Goal: Task Accomplishment & Management: Manage account settings

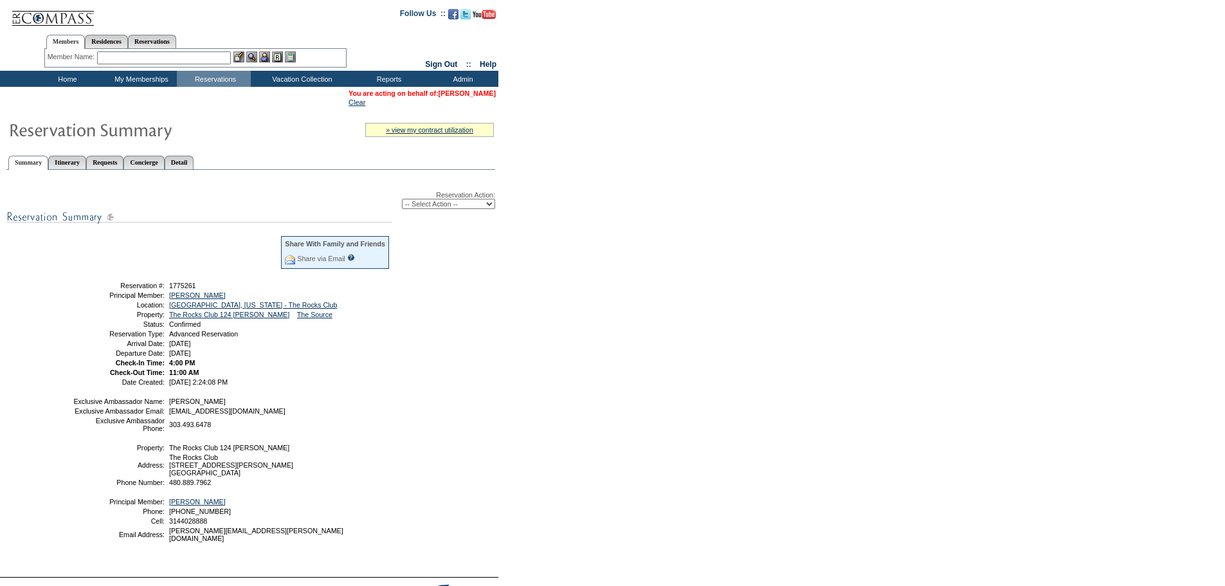
click at [471, 96] on link "[PERSON_NAME]" at bounding box center [467, 93] width 57 height 8
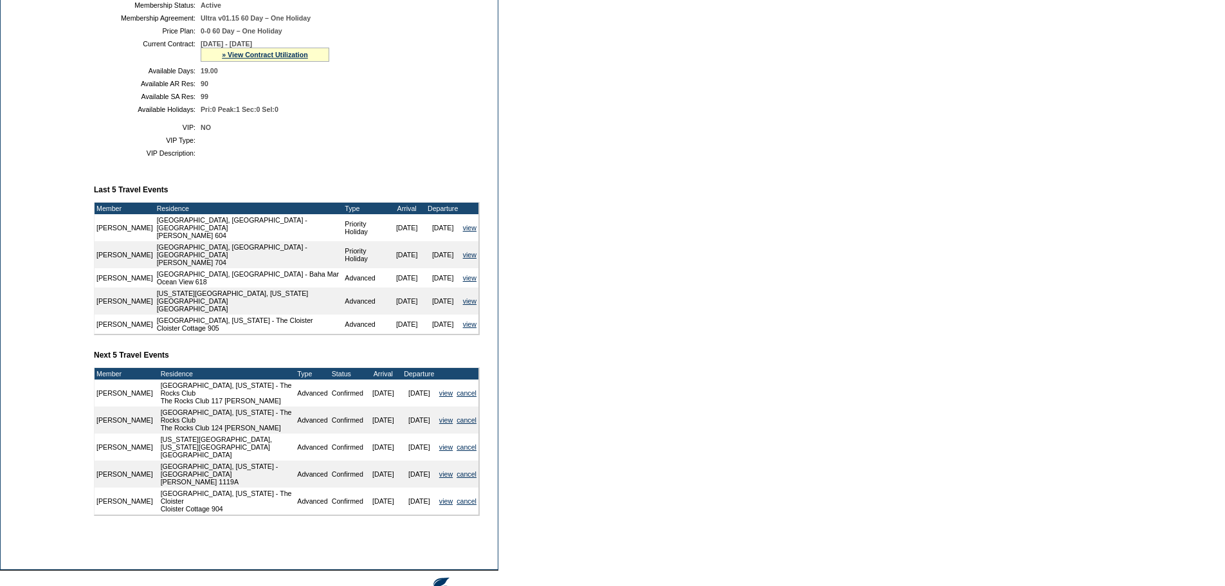
scroll to position [384, 0]
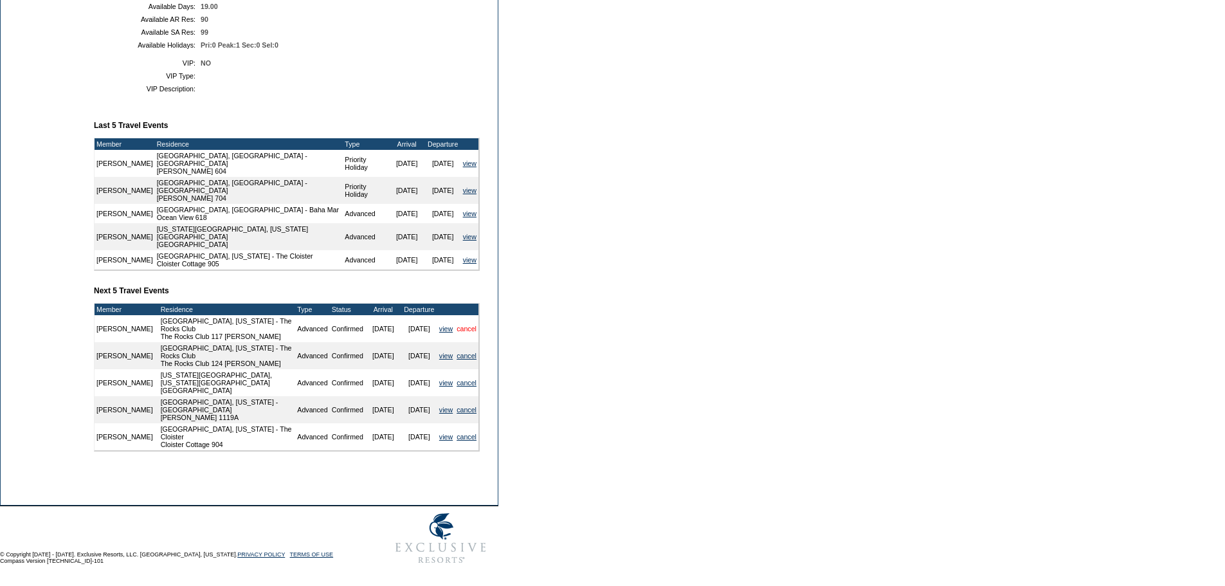
click at [464, 332] on link "cancel" at bounding box center [467, 329] width 20 height 8
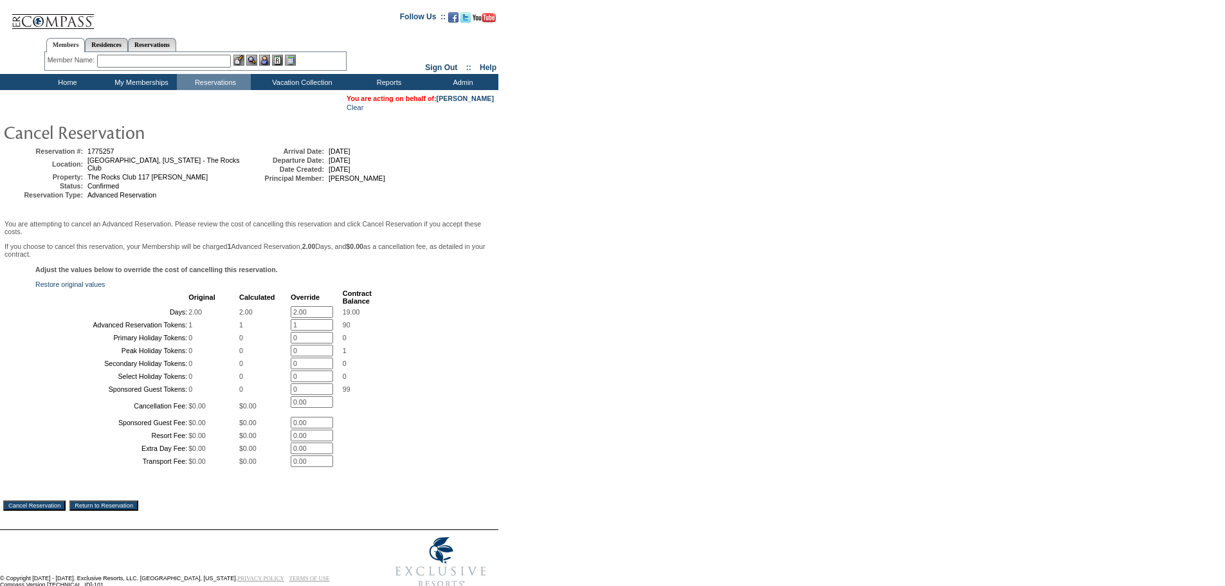
drag, startPoint x: 316, startPoint y: 315, endPoint x: 251, endPoint y: 313, distance: 65.0
click at [251, 313] on tr "Days: 2.00 2.00 2.00 * 19.00" at bounding box center [204, 312] width 335 height 12
type input "0"
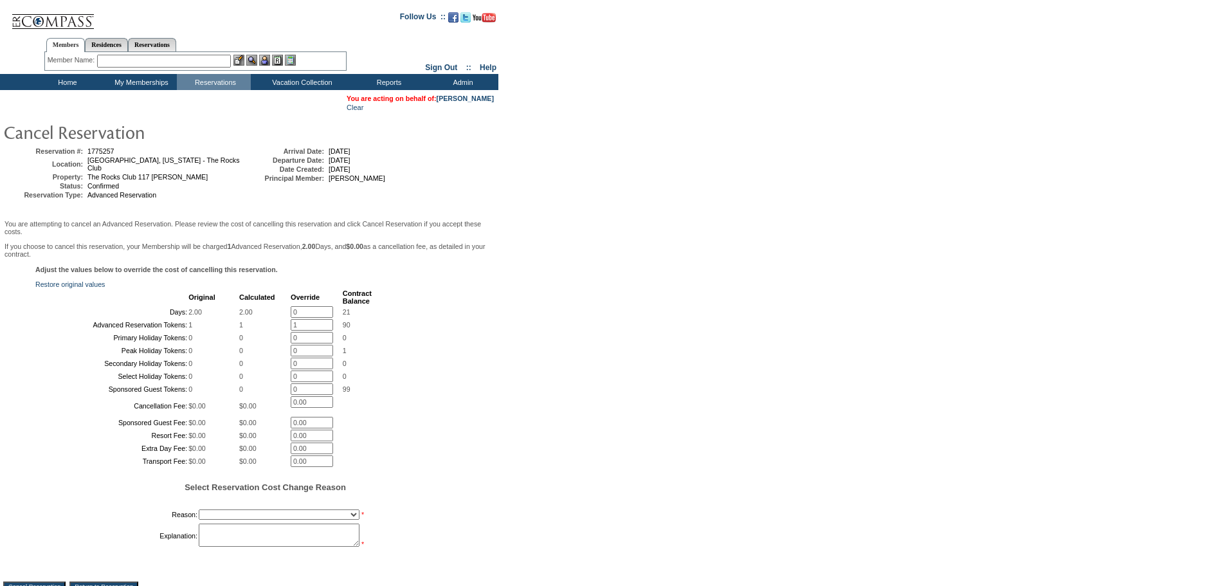
click at [747, 322] on form "Follow Us ::" at bounding box center [610, 339] width 1221 height 672
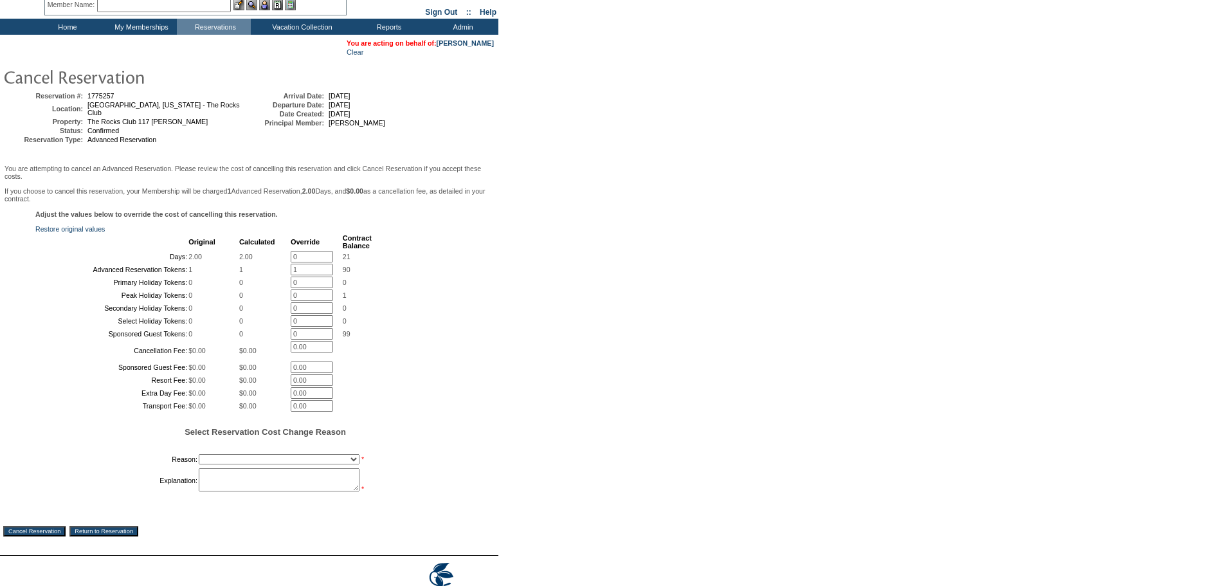
scroll to position [215, 0]
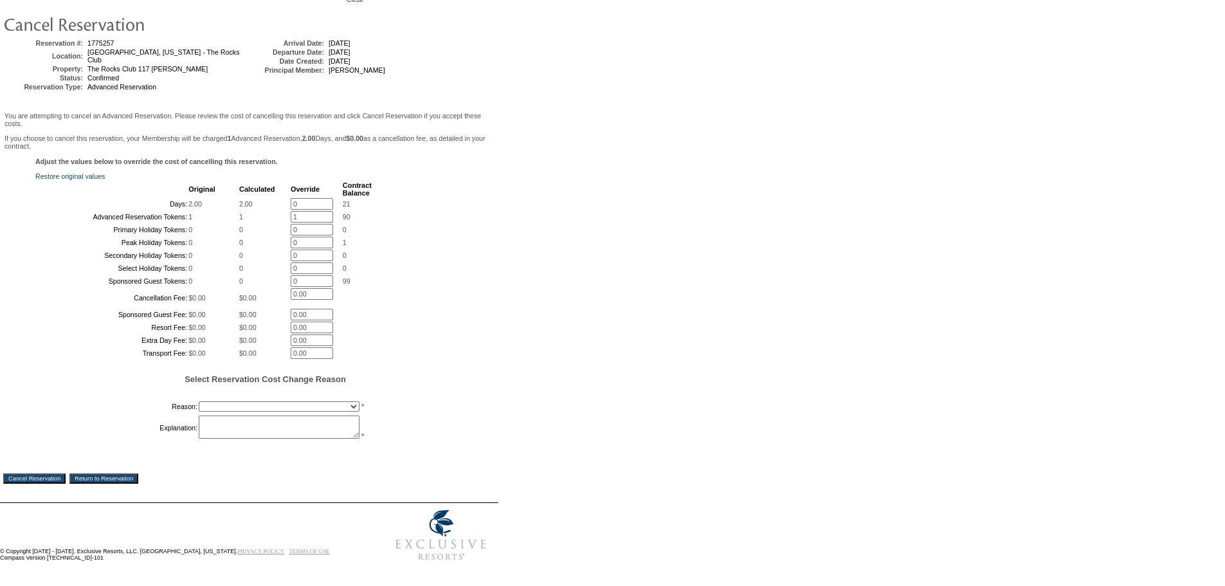
click at [301, 402] on select "Creating Continuous Stay Days Booked After Cancellation Experiential / Hotel / …" at bounding box center [279, 406] width 161 height 10
select select "1030"
click at [199, 401] on select "Creating Continuous Stay Days Booked After Cancellation Experiential / Hotel / …" at bounding box center [279, 406] width 161 height 10
click at [276, 426] on textarea at bounding box center [279, 426] width 161 height 23
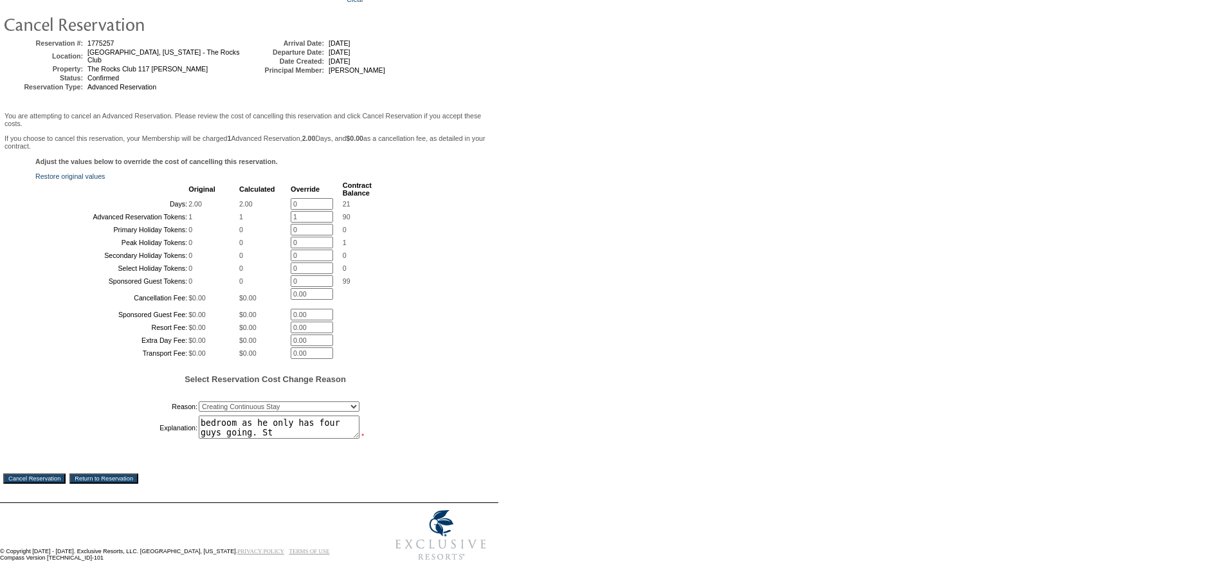
type textarea "Switched him over to the four bedroom as he only has four guys going. St"
click at [44, 477] on input "Cancel Reservation" at bounding box center [34, 478] width 62 height 10
